Goal: Task Accomplishment & Management: Complete application form

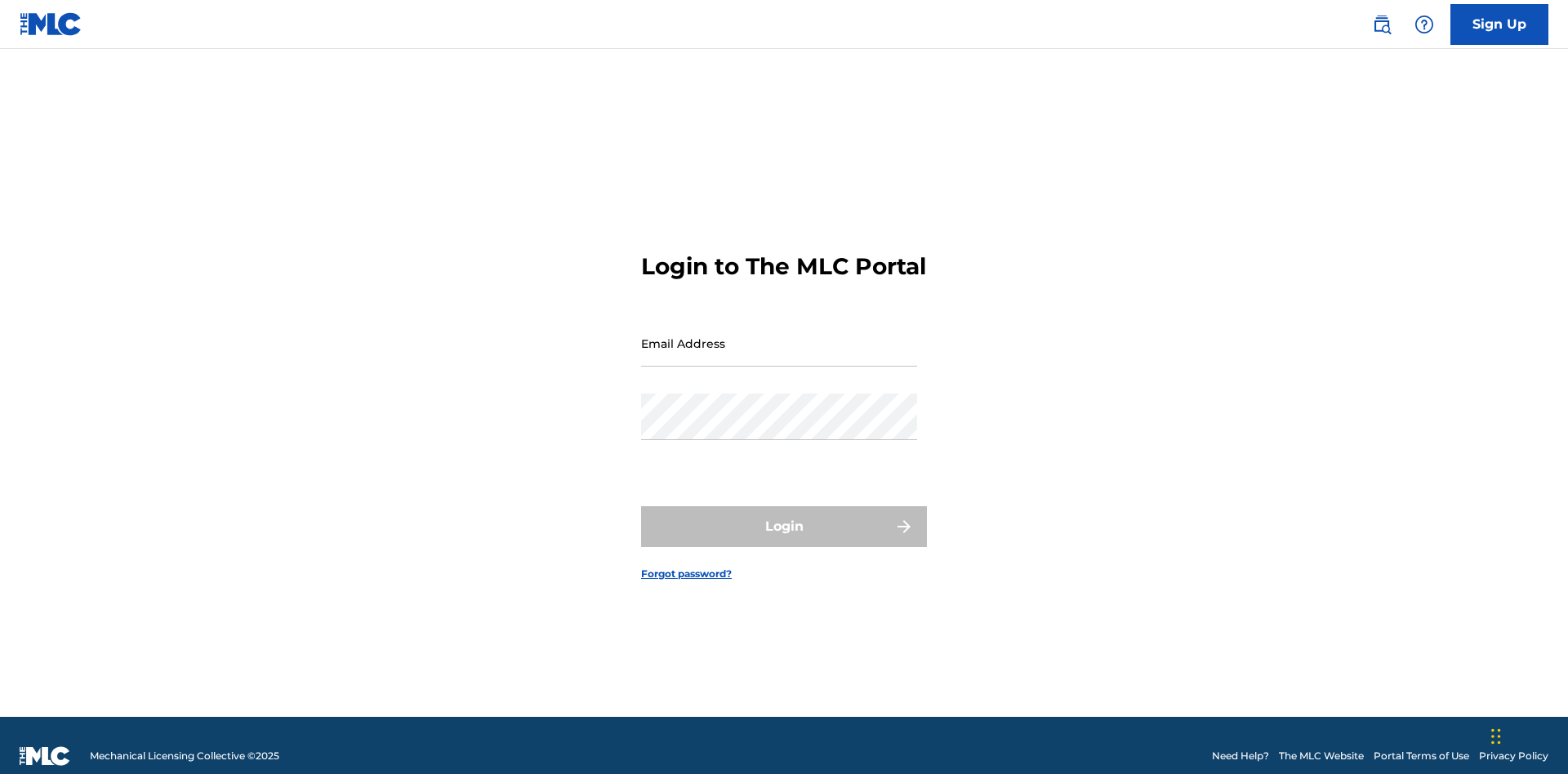
scroll to position [21, 0]
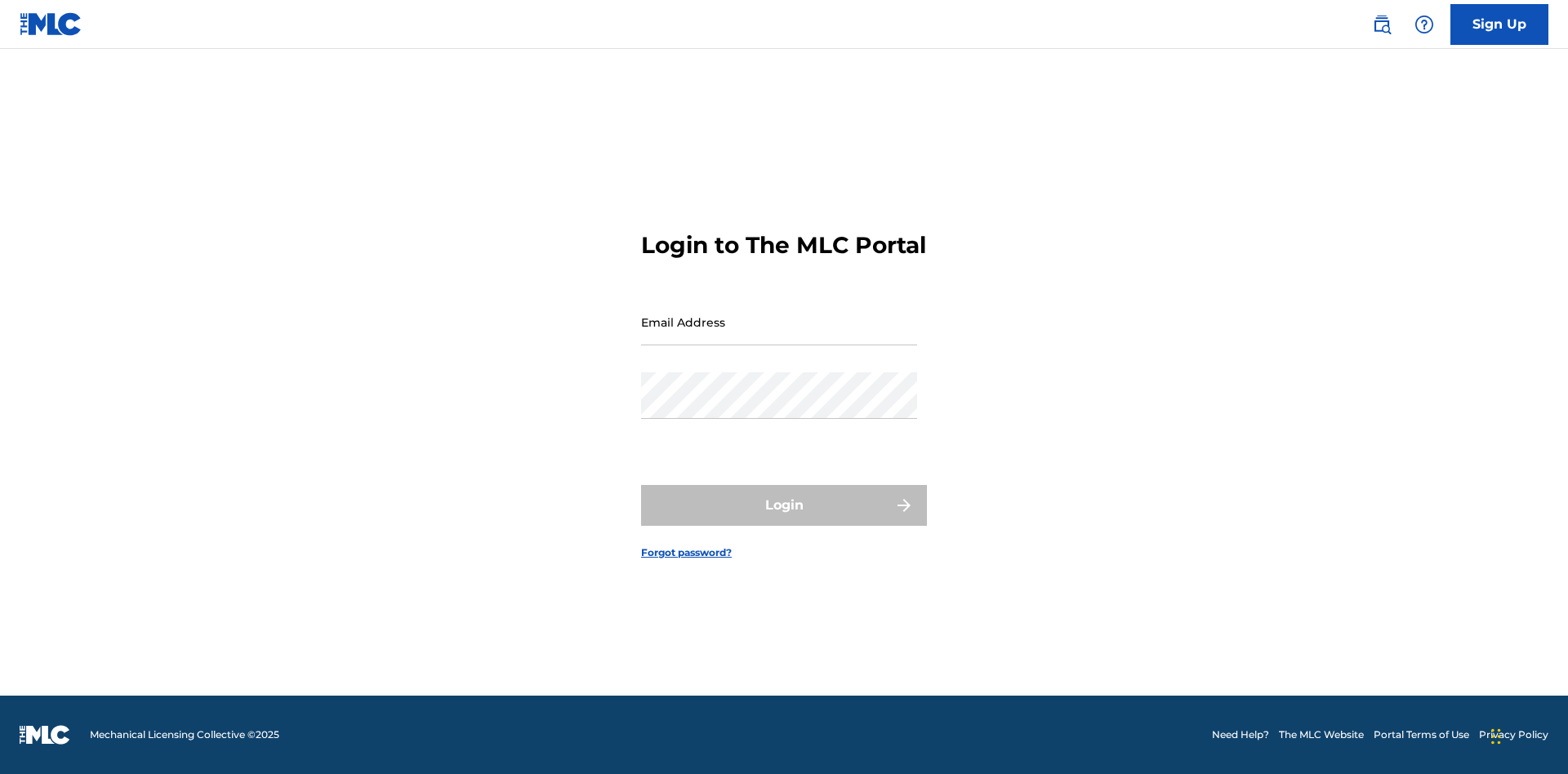
click at [779, 336] on input "Email Address" at bounding box center [779, 322] width 276 height 46
type input "Krystal.Ribble@themlc.com"
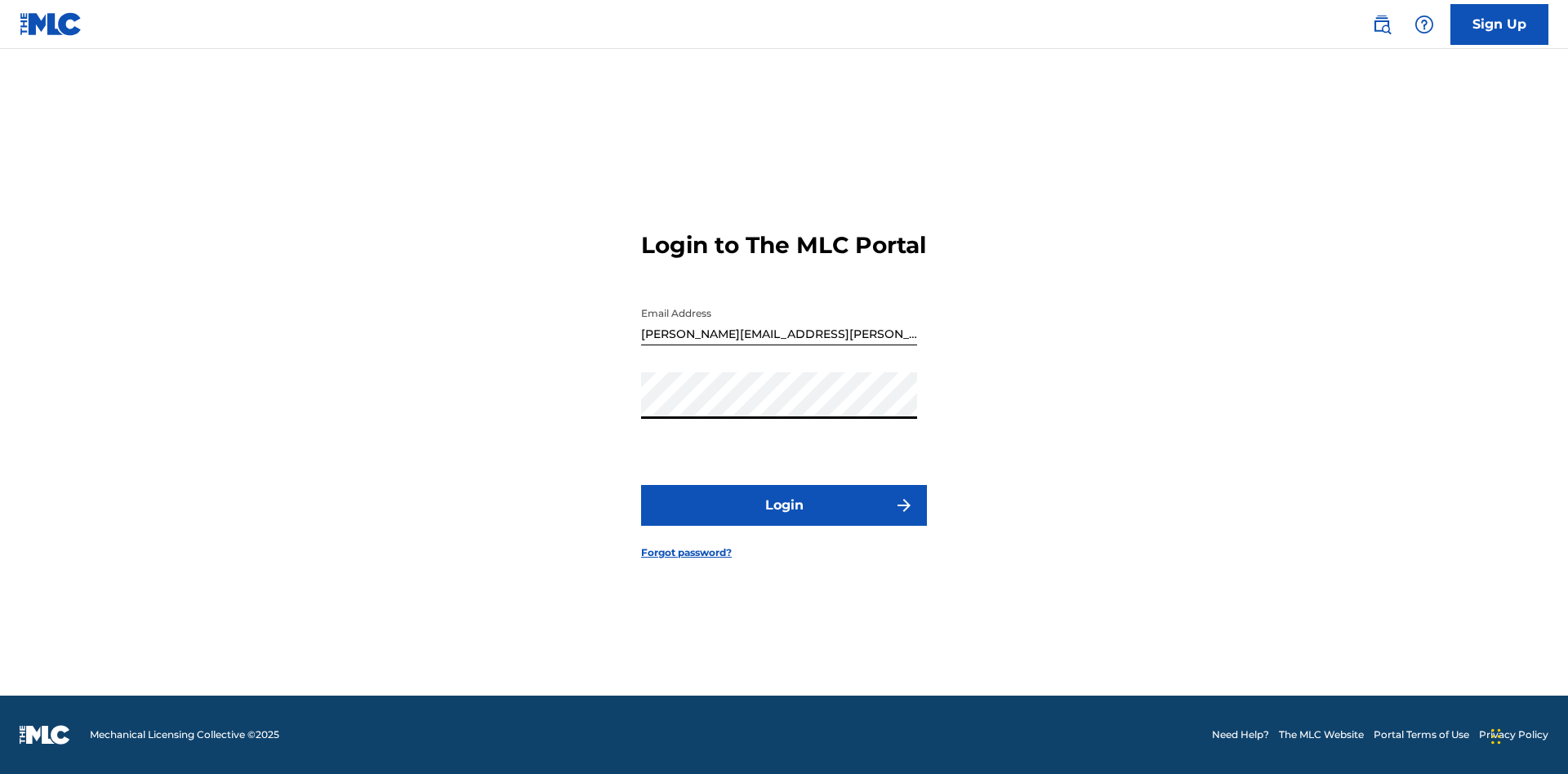
click at [784, 519] on button "Login" at bounding box center [784, 505] width 286 height 41
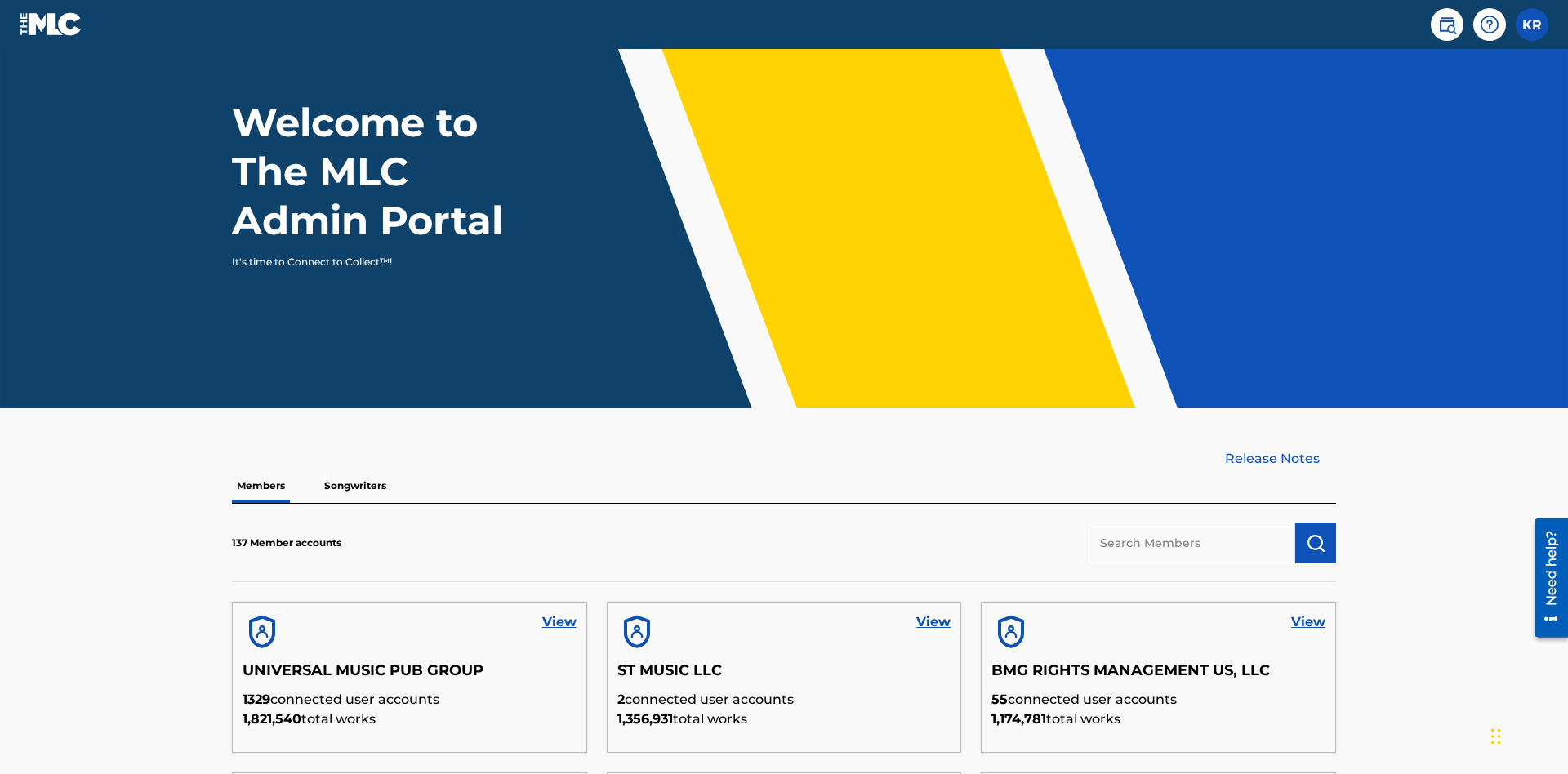
click at [1191, 523] on input "text" at bounding box center [1191, 543] width 211 height 41
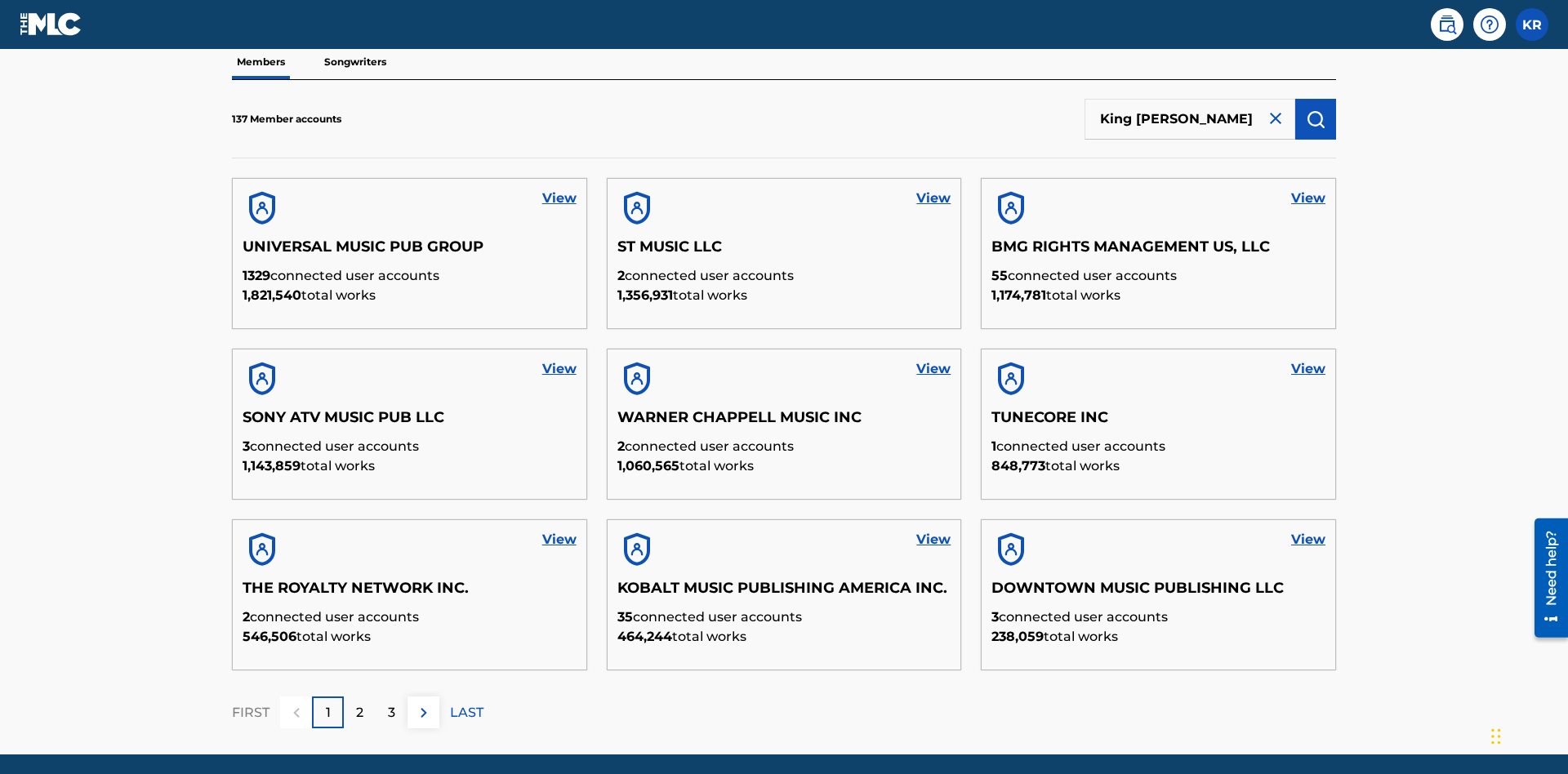
type input "King McTesterson"
click at [1316, 109] on img "submit" at bounding box center [1316, 119] width 20 height 20
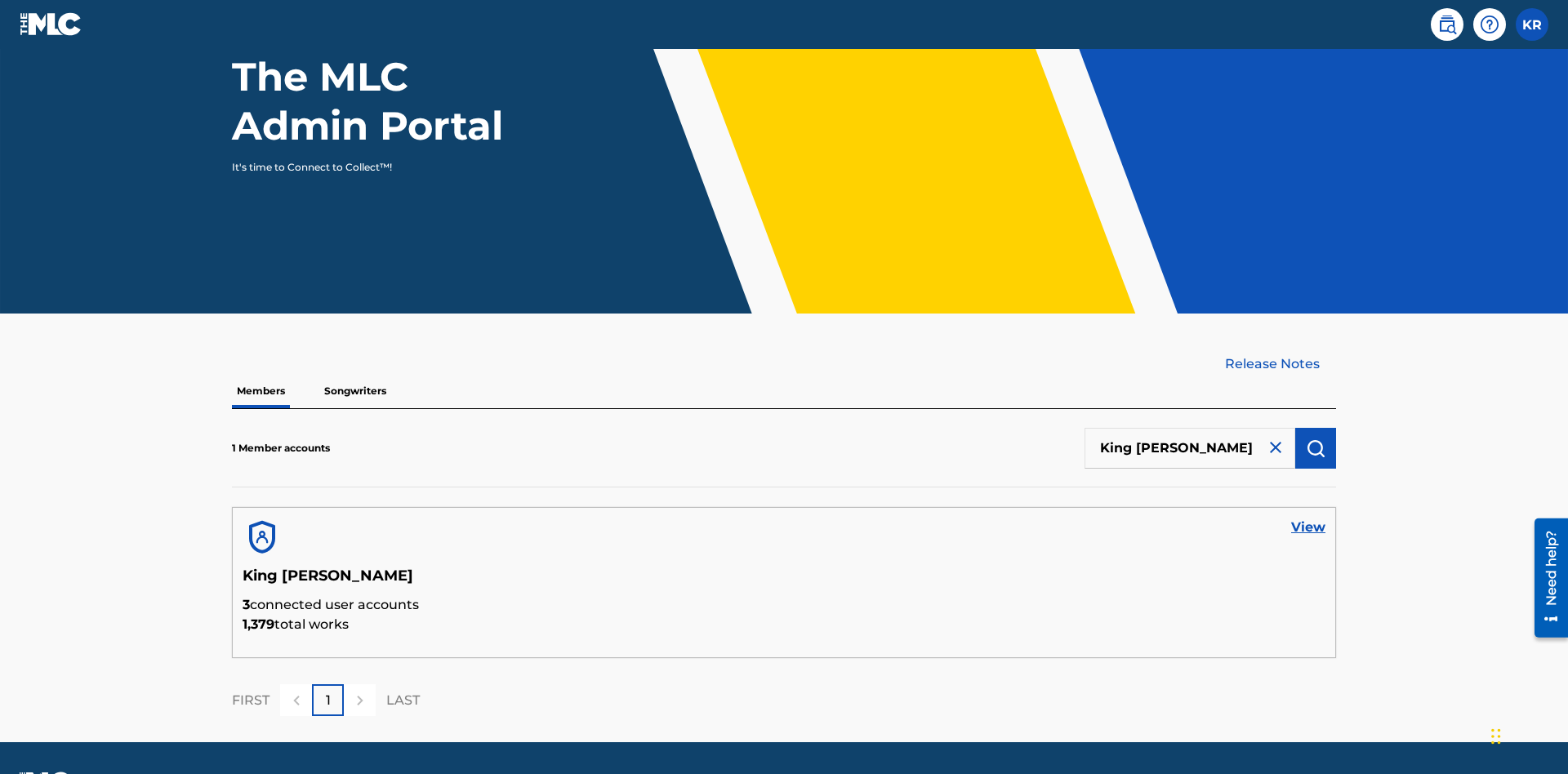
click at [1309, 518] on link "View" at bounding box center [1309, 528] width 35 height 20
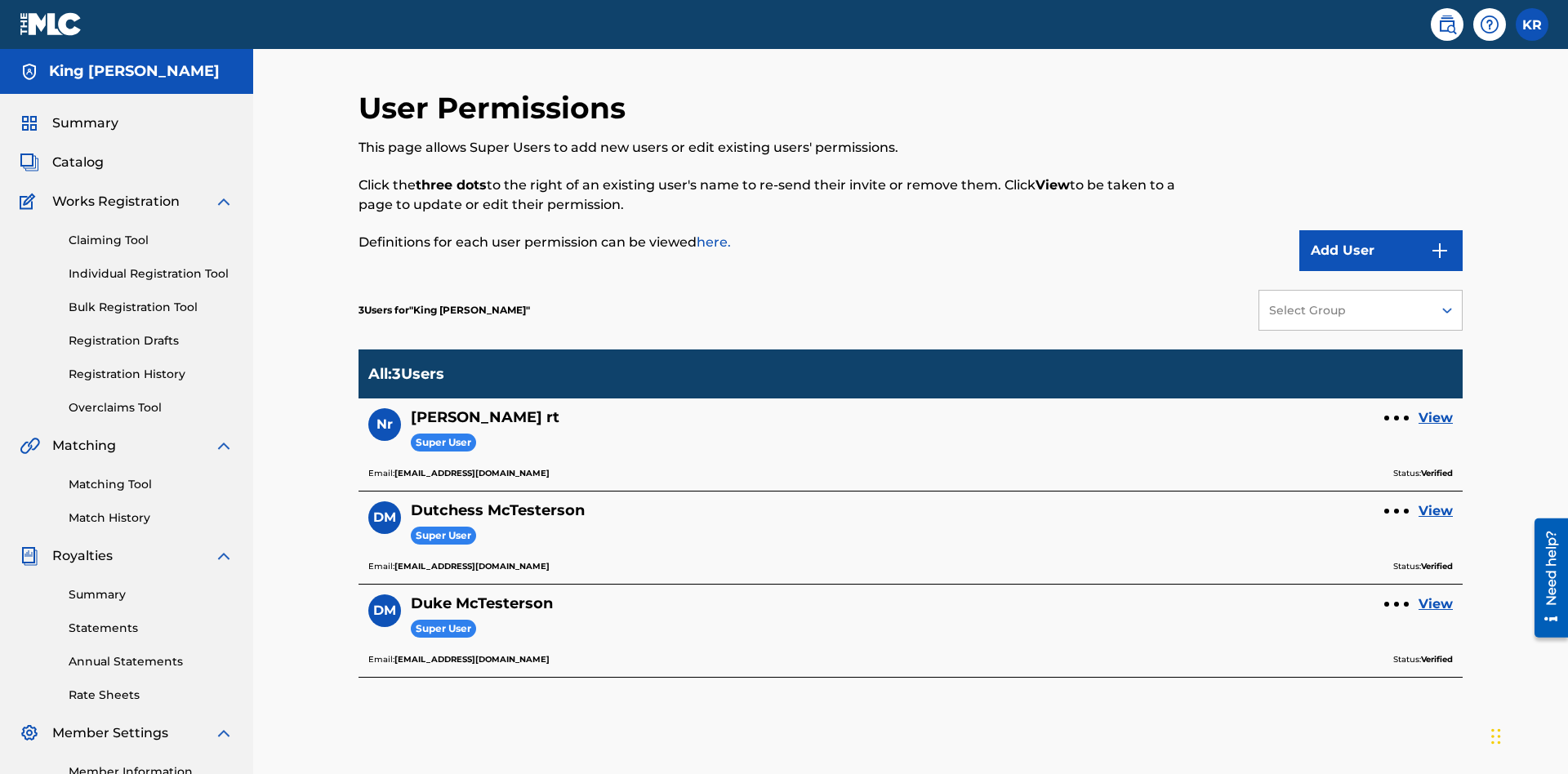
click at [1382, 230] on button "Add User" at bounding box center [1382, 250] width 164 height 41
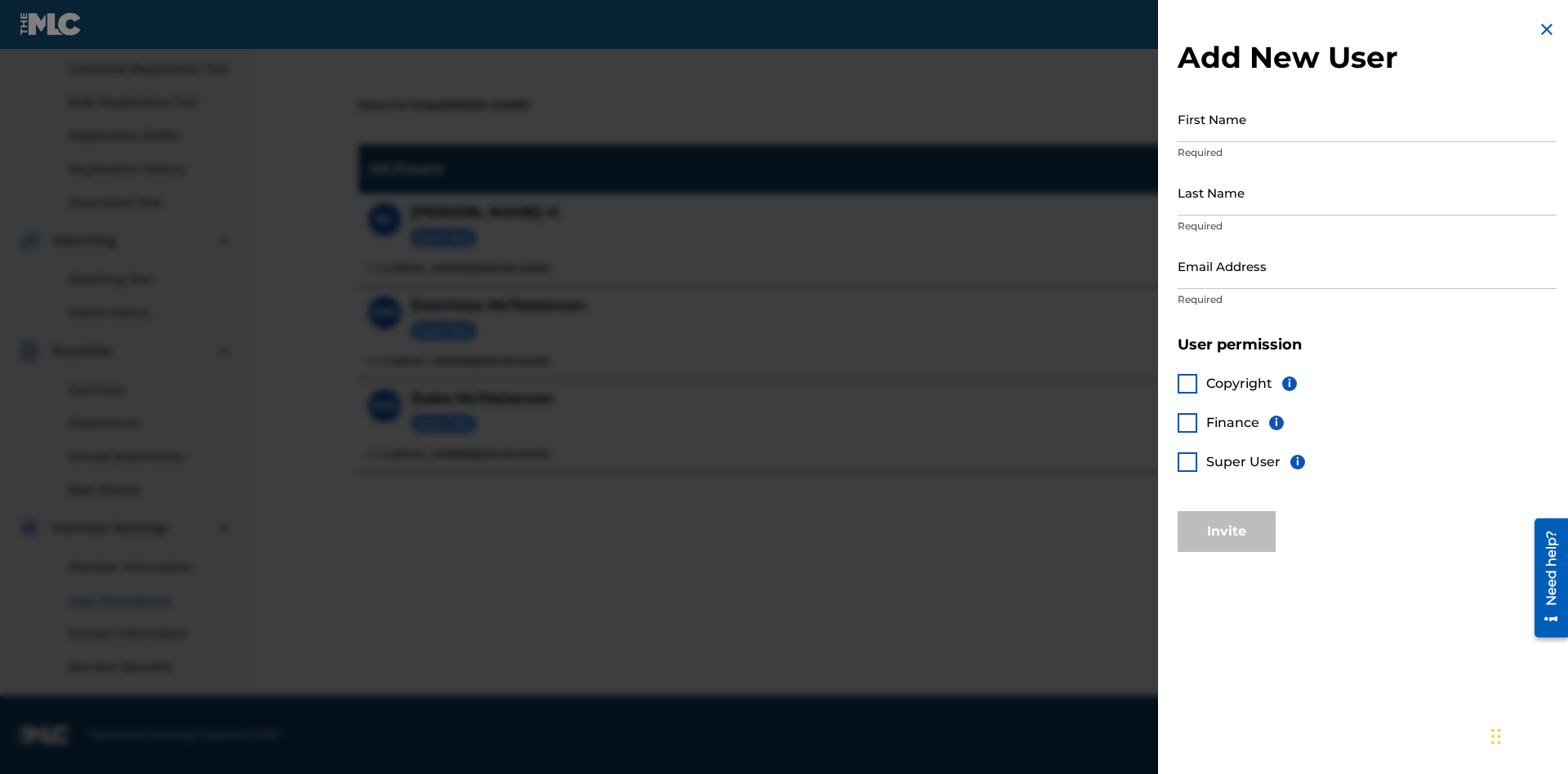
click at [1367, 118] on input "First Name" at bounding box center [1367, 118] width 379 height 46
type input "Test"
click at [1367, 192] on input "Last Name" at bounding box center [1367, 192] width 379 height 46
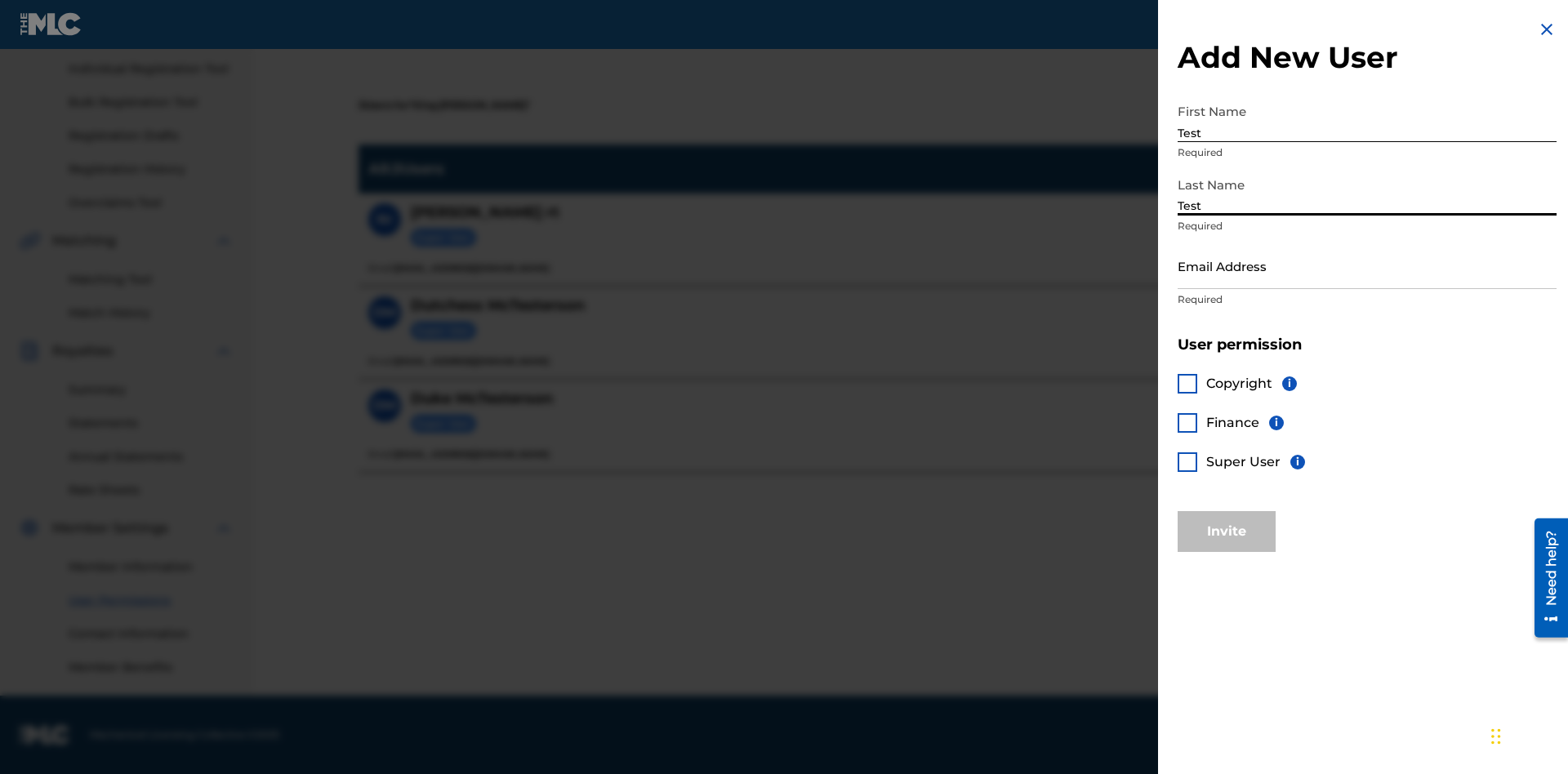
type input "Test"
click at [1367, 266] on input "Email Address" at bounding box center [1367, 266] width 379 height 46
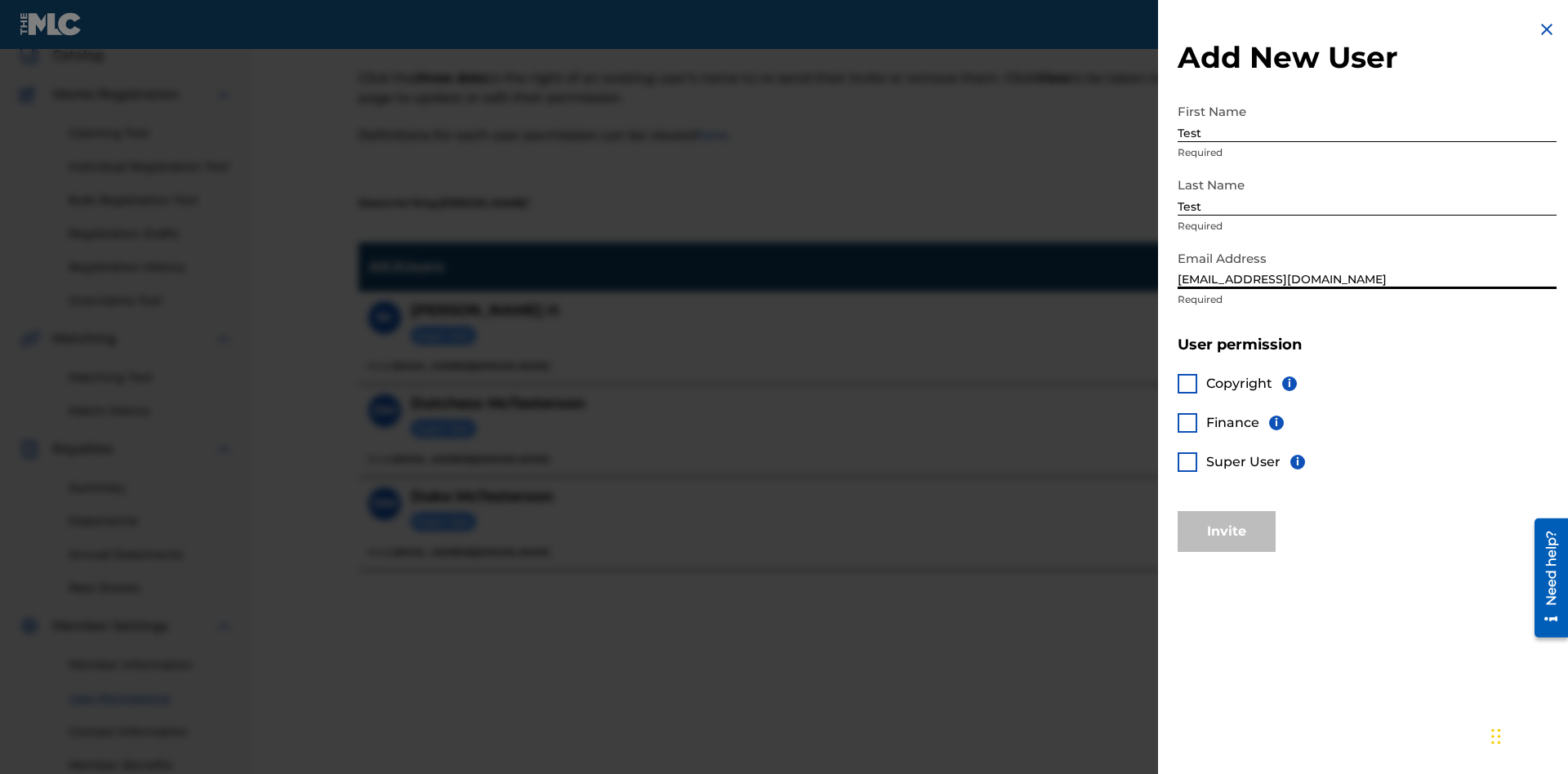
scroll to position [205, 0]
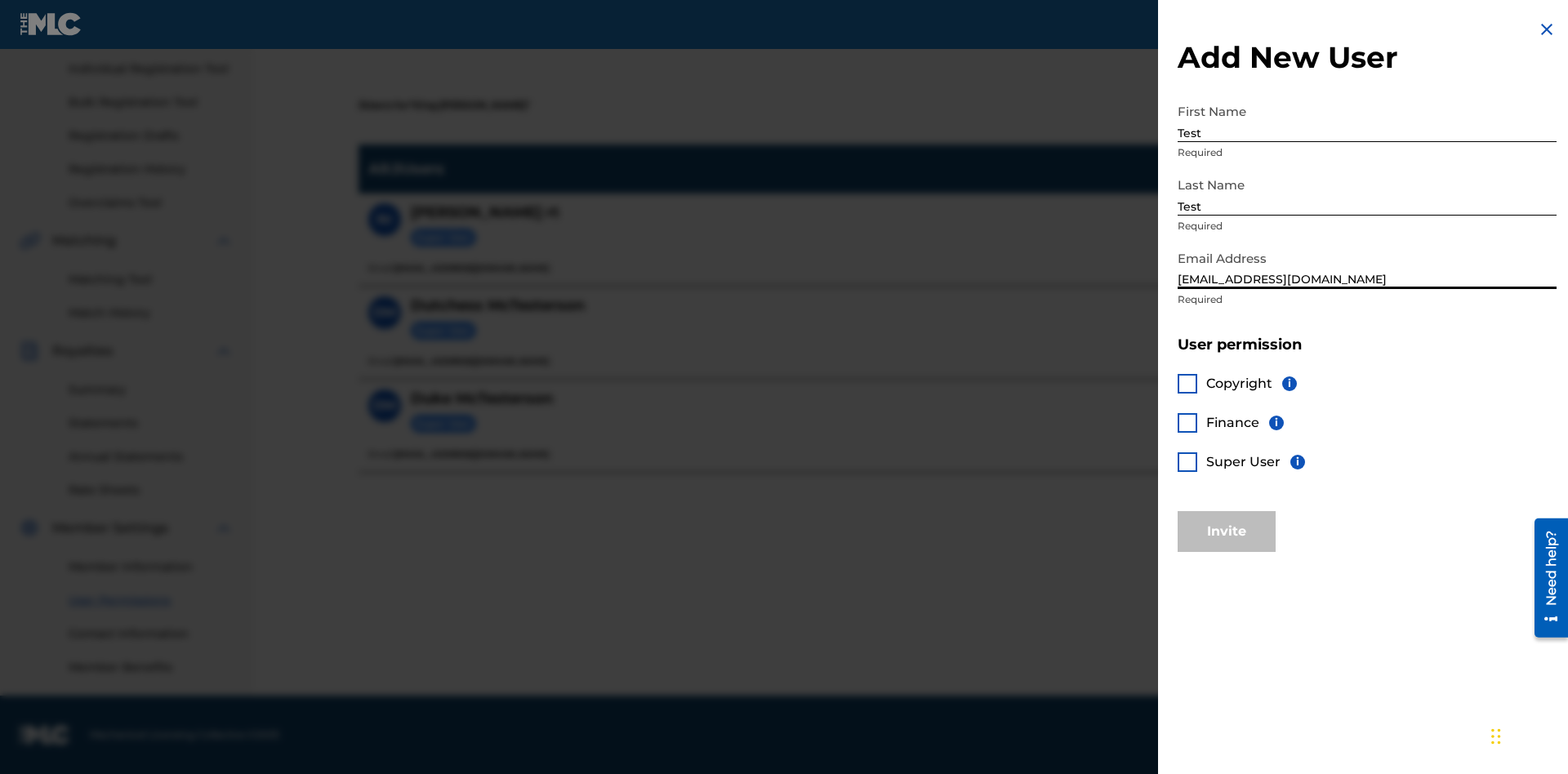
type input "test@mlctest.com"
click at [1188, 383] on div at bounding box center [1188, 384] width 20 height 20
